Goal: Navigation & Orientation: Find specific page/section

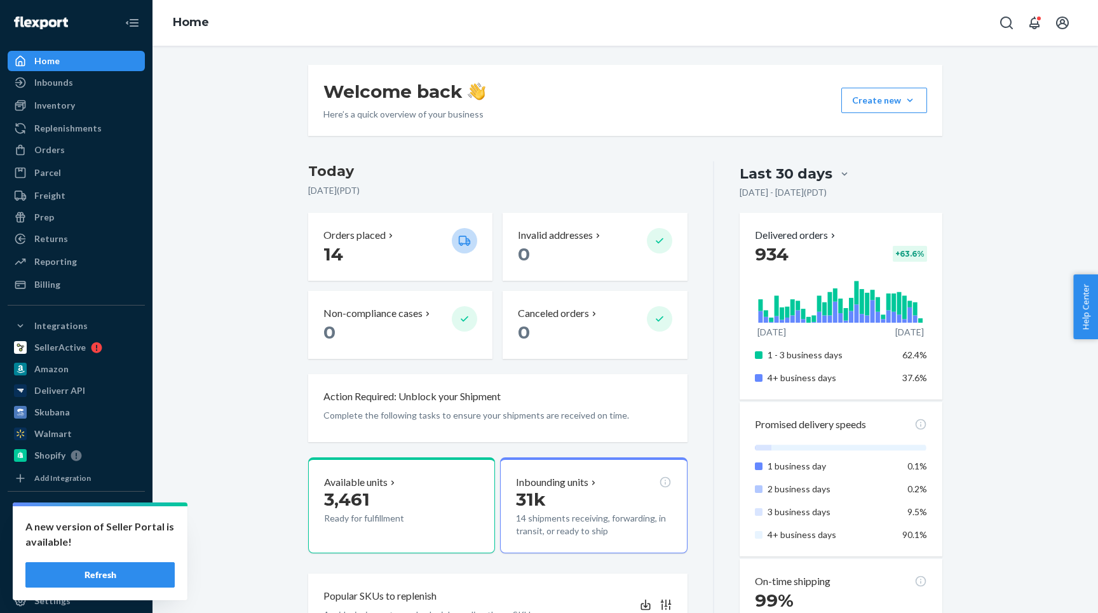
scroll to position [543, 0]
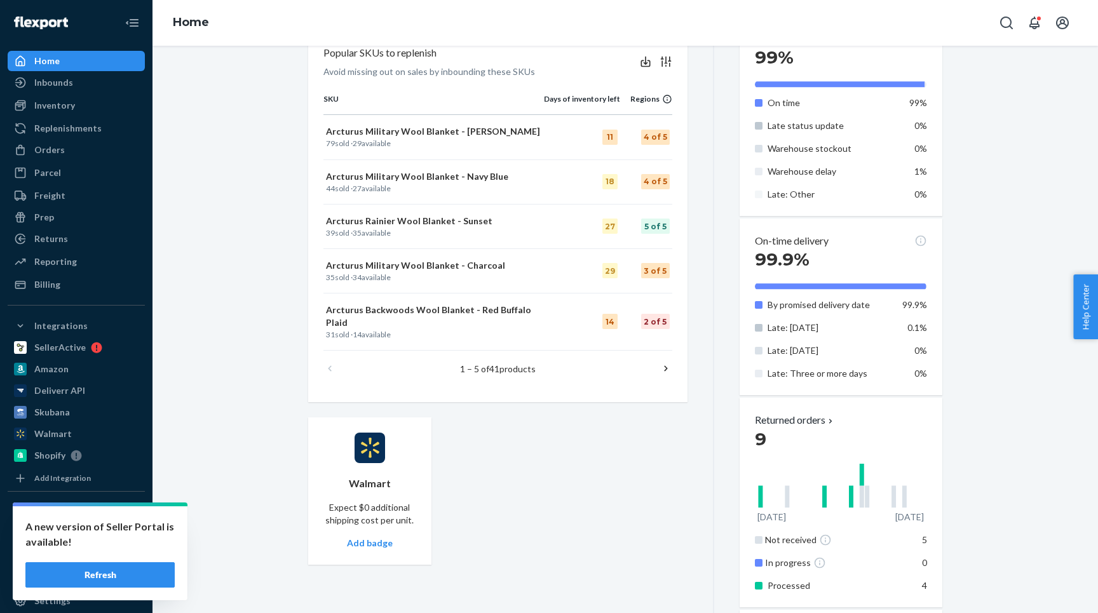
click at [64, 161] on ul "Home Inbounds Shipping Plans Problems Inventory Products Replenishments Orders …" at bounding box center [76, 173] width 137 height 244
click at [64, 157] on div "Orders" at bounding box center [76, 150] width 135 height 18
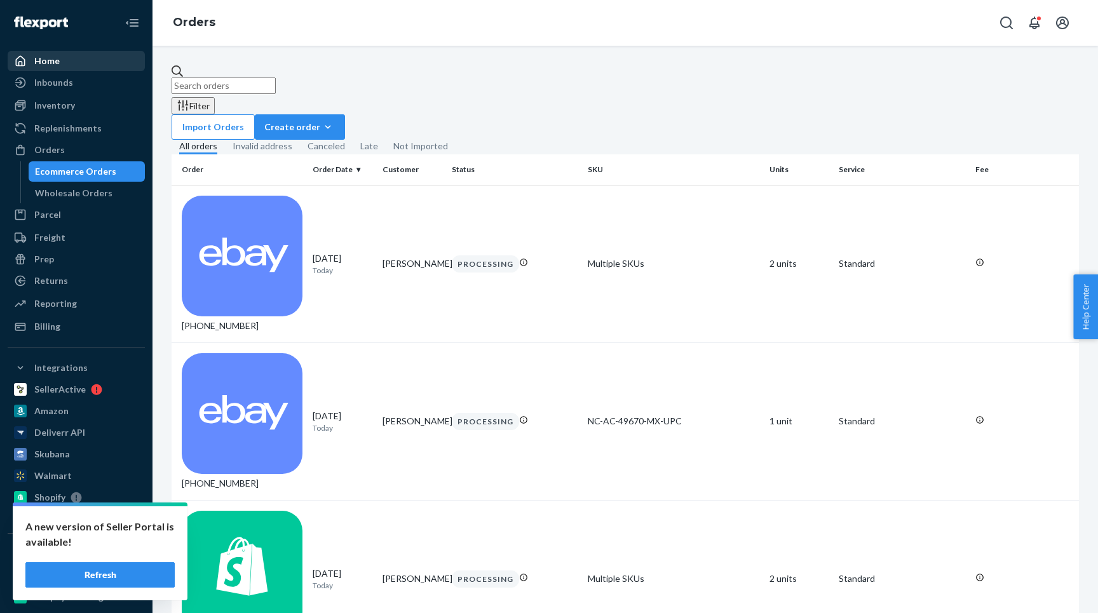
click at [54, 52] on div "Home" at bounding box center [76, 61] width 135 height 18
